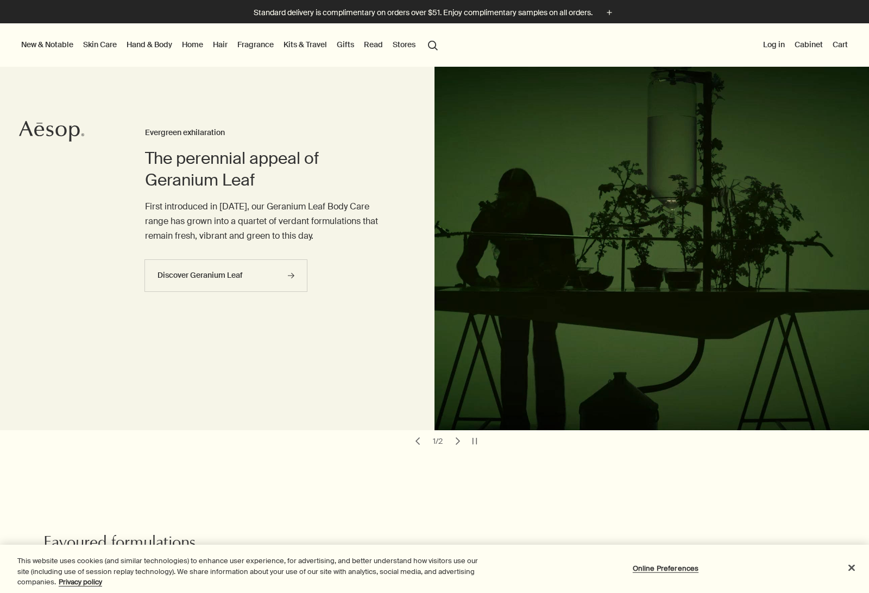
click at [85, 47] on link "Skin Care" at bounding box center [100, 44] width 38 height 14
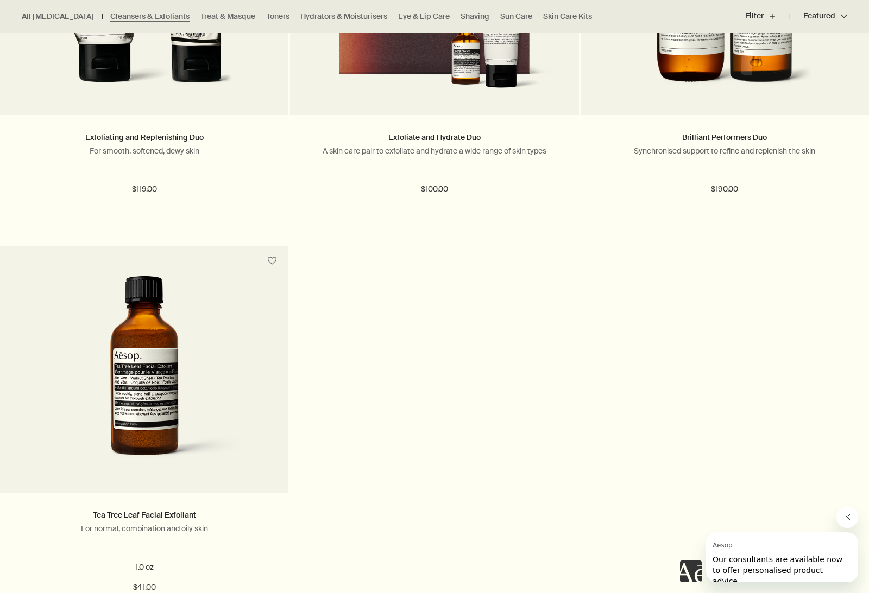
scroll to position [2104, 0]
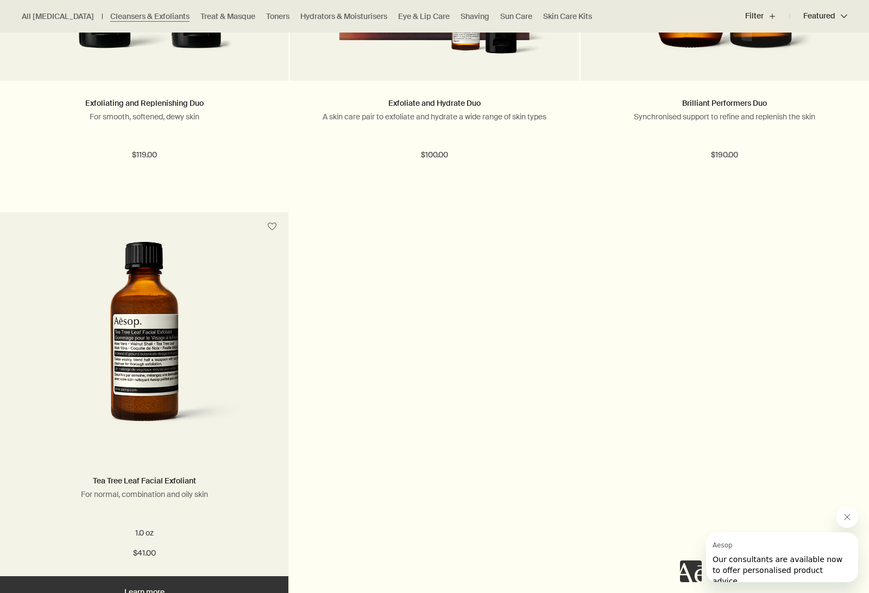
click at [141, 338] on img at bounding box center [144, 342] width 206 height 201
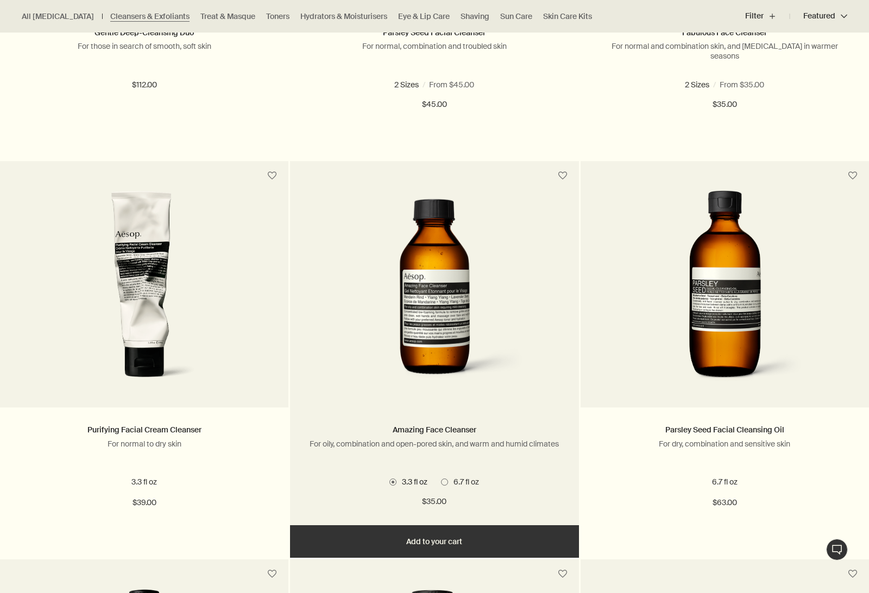
scroll to position [581, 0]
click at [442, 484] on span at bounding box center [444, 482] width 7 height 7
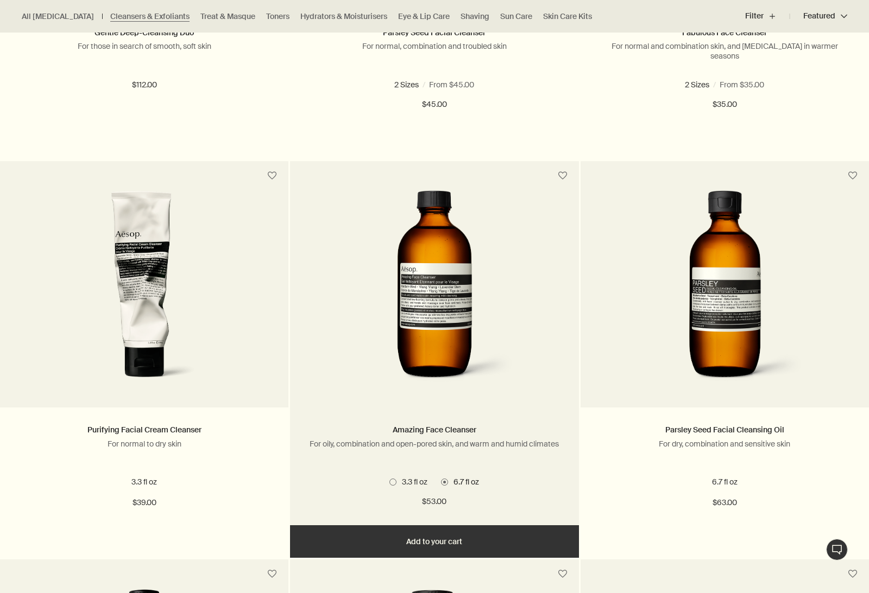
click at [454, 547] on button "Add Add to your cart" at bounding box center [434, 541] width 288 height 33
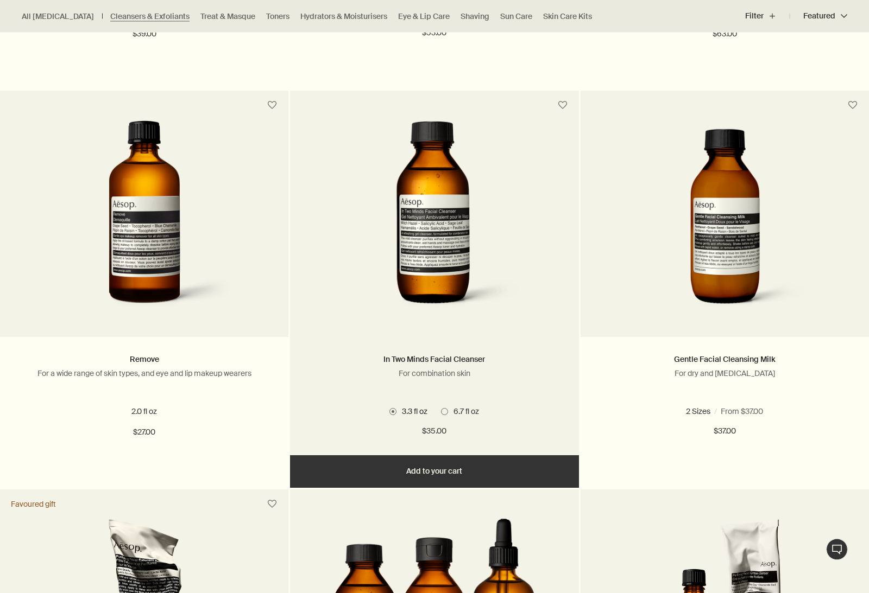
scroll to position [1050, 0]
click at [447, 408] on span at bounding box center [444, 411] width 7 height 7
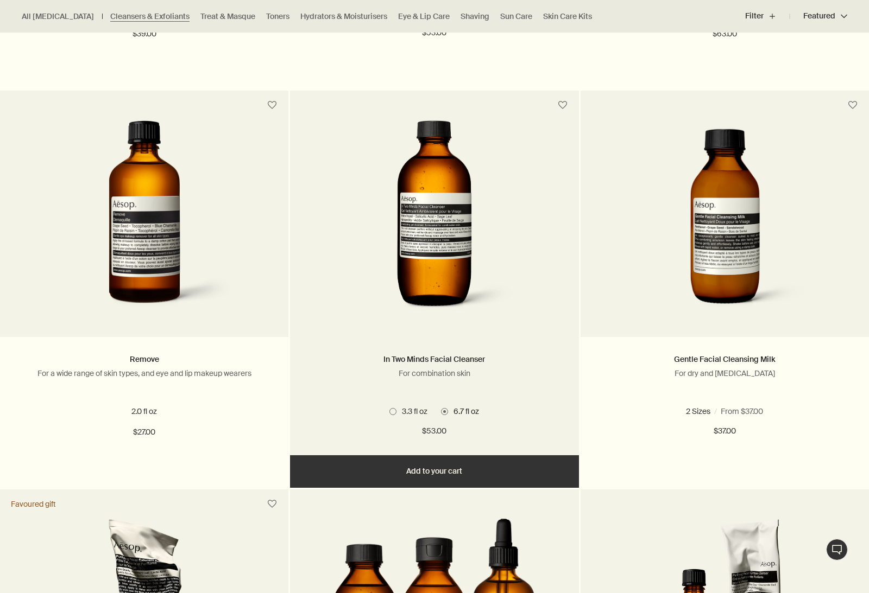
click at [460, 472] on button "Add Add to your cart" at bounding box center [434, 471] width 288 height 33
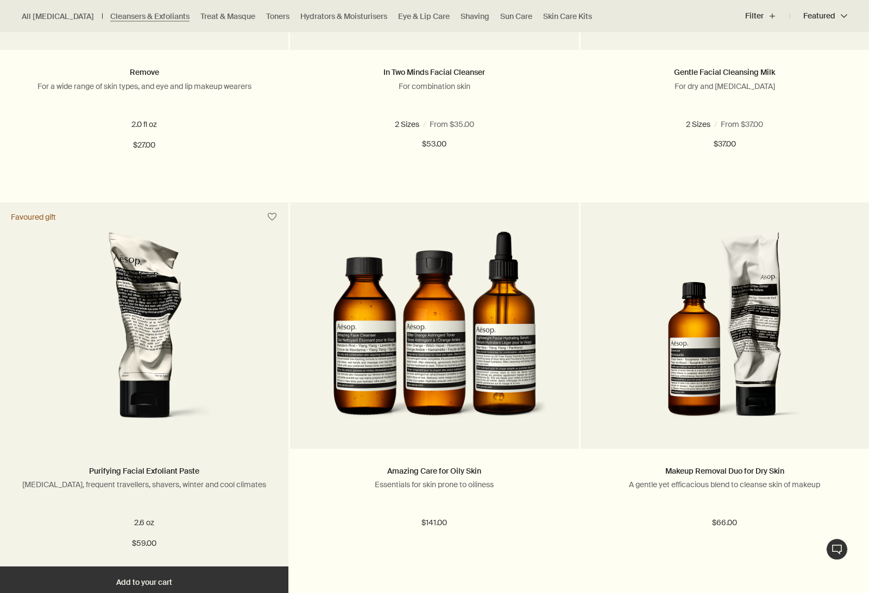
scroll to position [1337, 0]
click at [163, 371] on img at bounding box center [144, 332] width 174 height 201
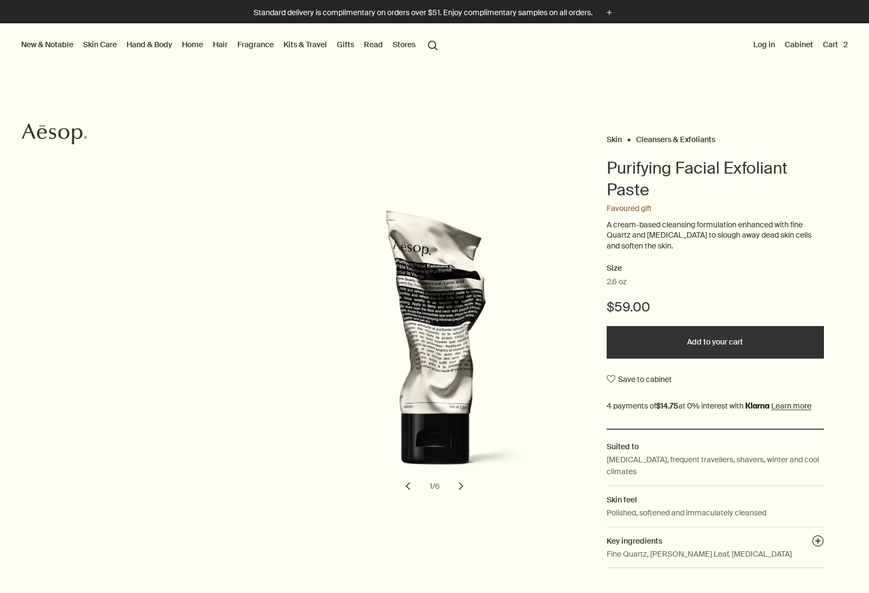
click at [668, 346] on button "Add to your cart" at bounding box center [714, 342] width 217 height 33
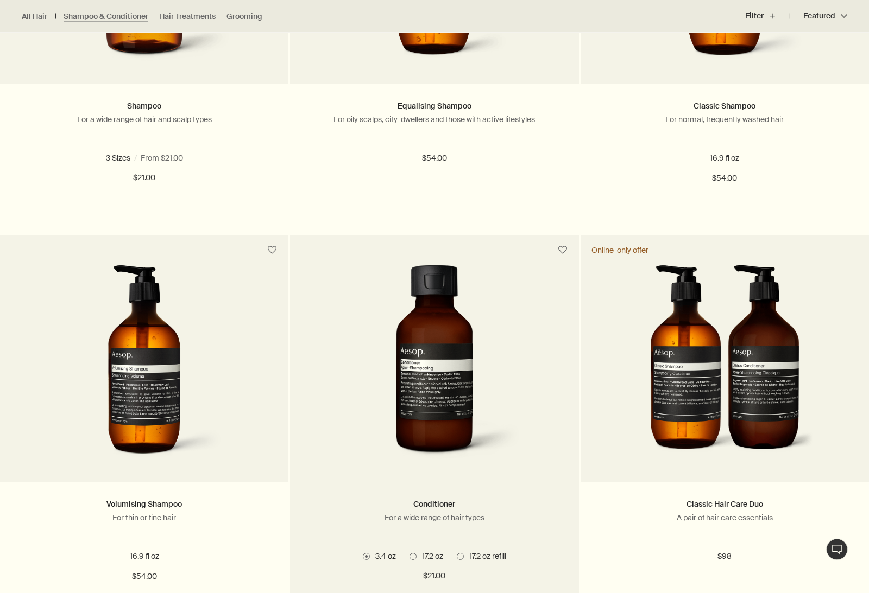
scroll to position [567, 0]
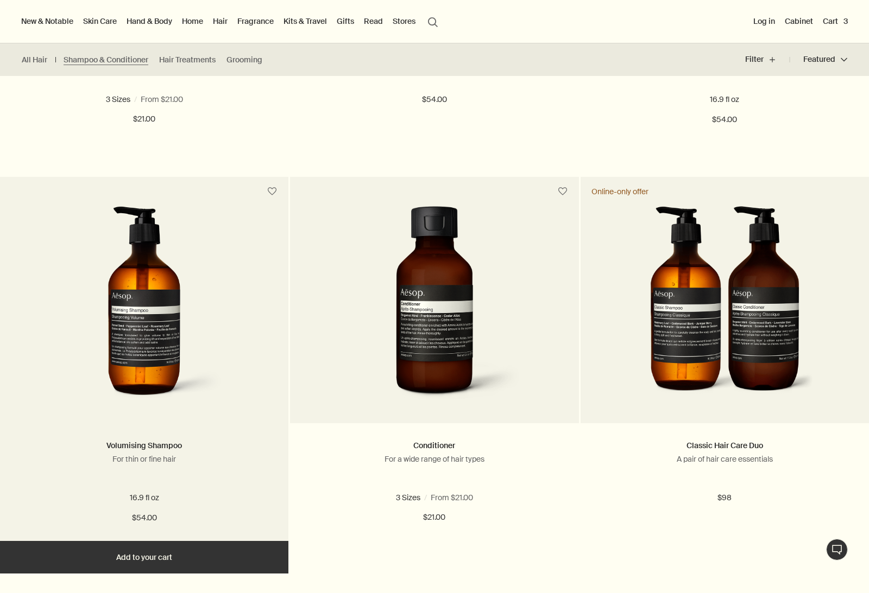
click at [158, 554] on button "Add Add to your cart" at bounding box center [144, 557] width 288 height 33
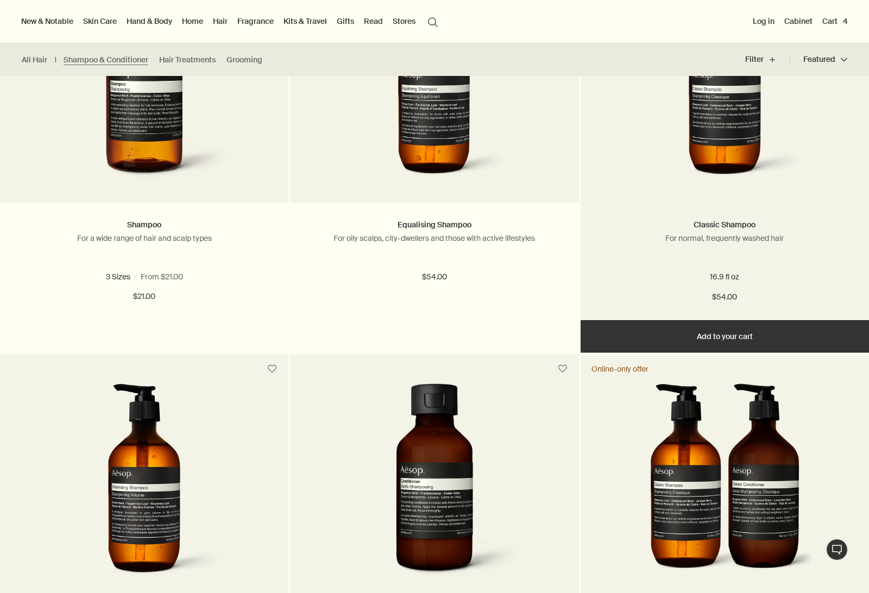
scroll to position [385, 0]
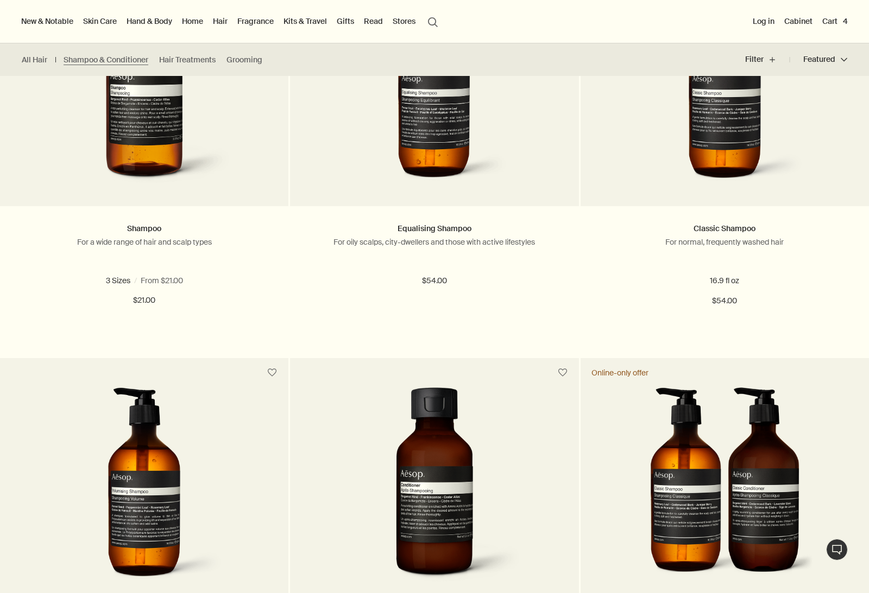
click at [831, 22] on button "Cart 4" at bounding box center [835, 21] width 30 height 14
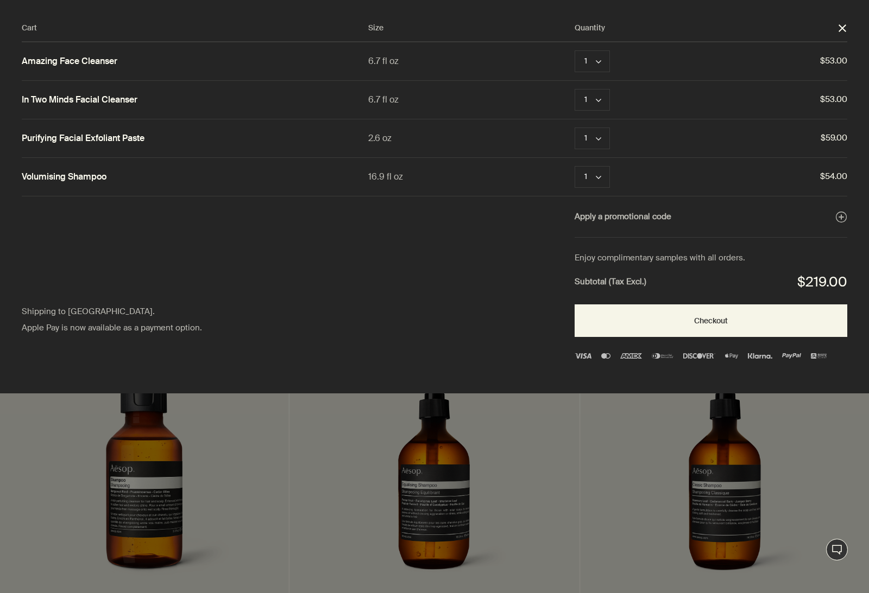
scroll to position [0, 0]
click at [582, 504] on div "Cart" at bounding box center [434, 296] width 869 height 593
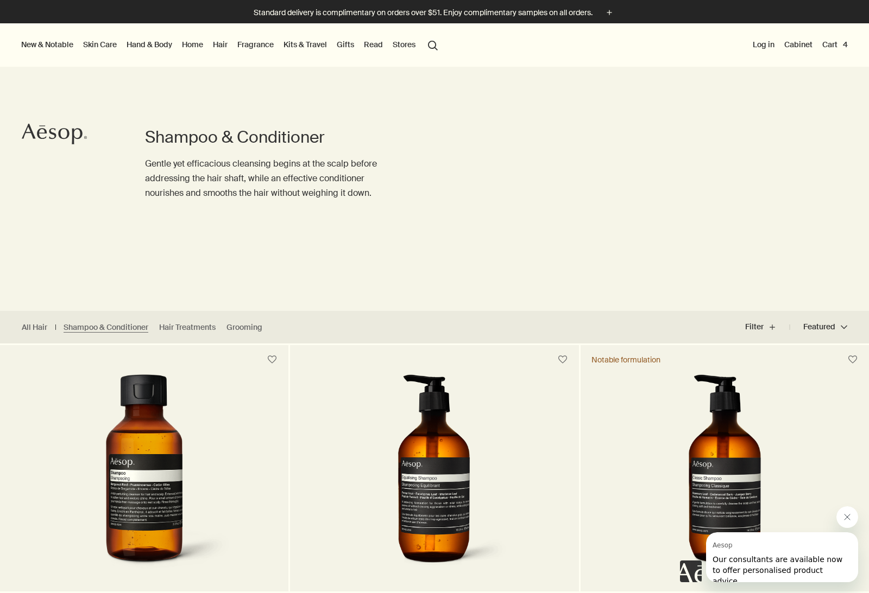
click at [784, 551] on button "Aesop Our consultants are available now to offer personalised product advice." at bounding box center [782, 563] width 152 height 61
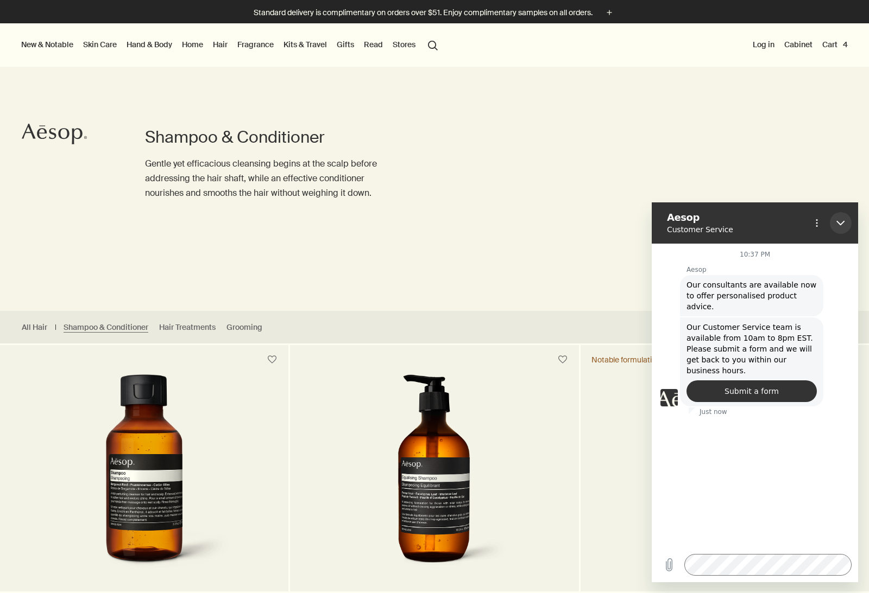
click at [836, 229] on button "Close" at bounding box center [840, 223] width 22 height 22
